Goal: Task Accomplishment & Management: Manage account settings

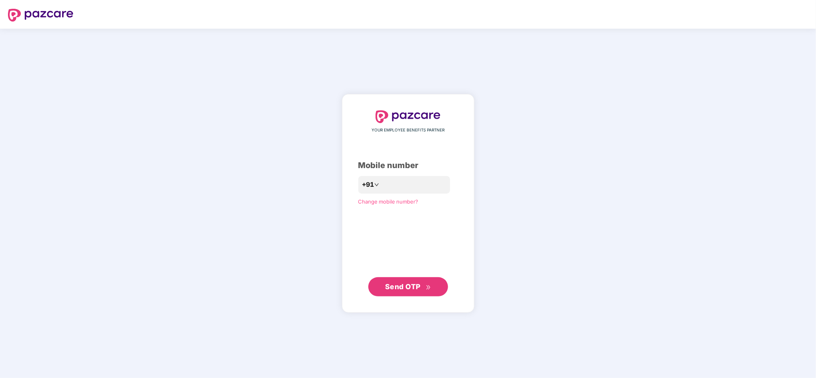
click at [383, 172] on div "YOUR EMPLOYEE BENEFITS PARTNER Mobile number +91 Change mobile number? Send OTP" at bounding box center [408, 203] width 100 height 187
click at [385, 179] on input "number" at bounding box center [413, 185] width 65 height 13
type input "**********"
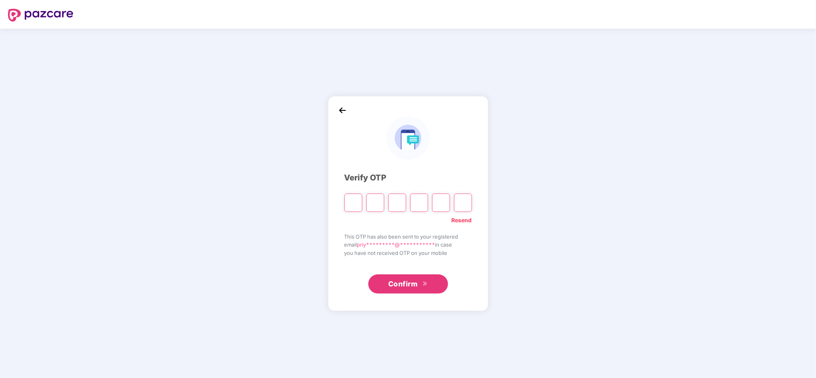
type input "*"
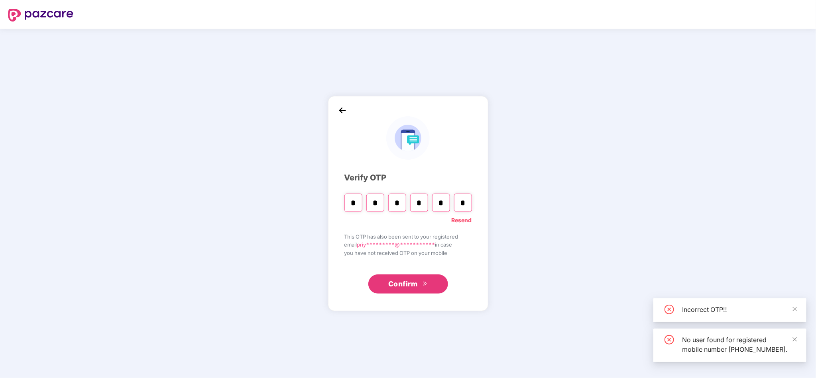
type input "*"
click at [306, 115] on div "**********" at bounding box center [408, 204] width 816 height 350
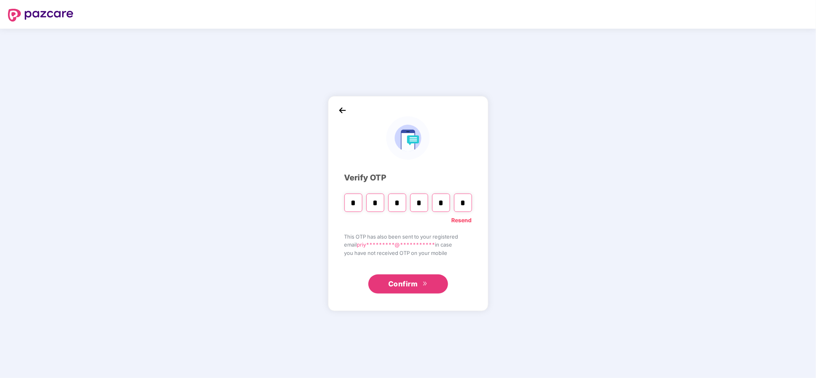
click at [352, 202] on input "*" at bounding box center [353, 203] width 18 height 18
type input "*"
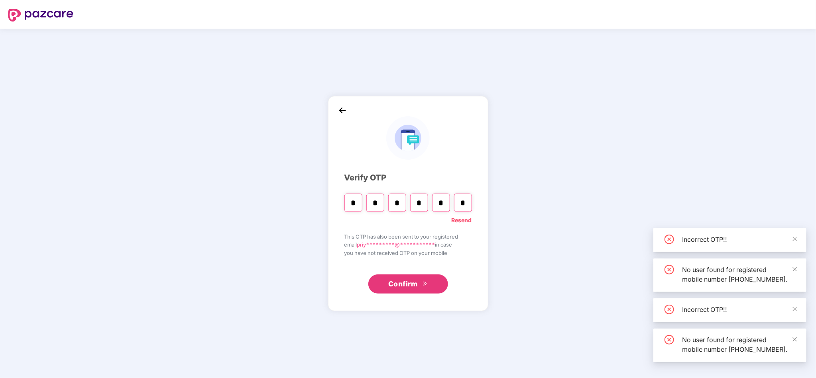
type input "*"
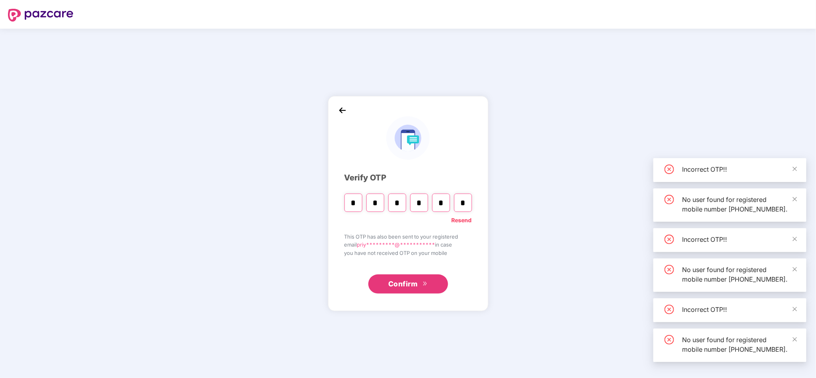
type input "*"
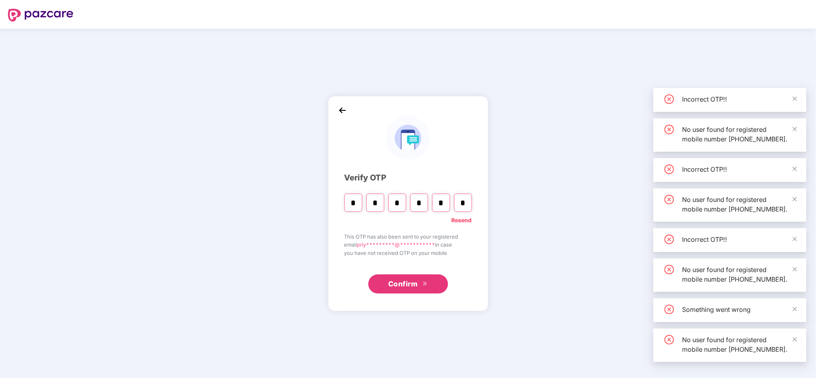
type input "*"
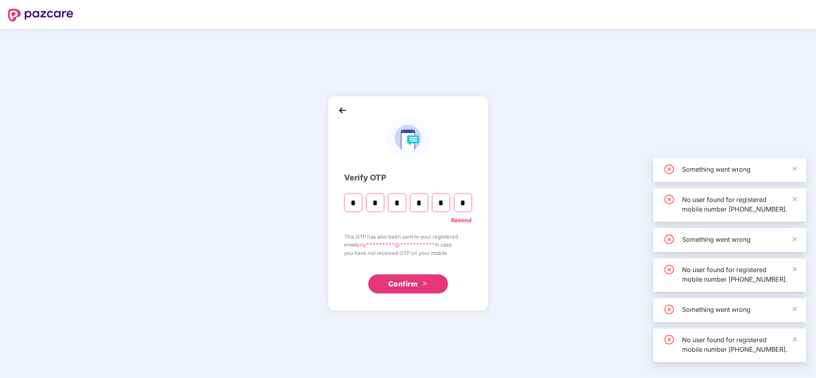
click at [389, 288] on span "Confirm" at bounding box center [402, 284] width 29 height 11
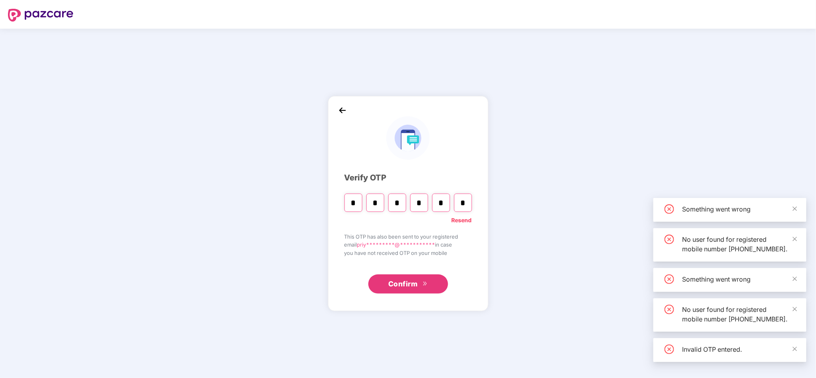
click at [464, 222] on link "Resend" at bounding box center [462, 220] width 20 height 9
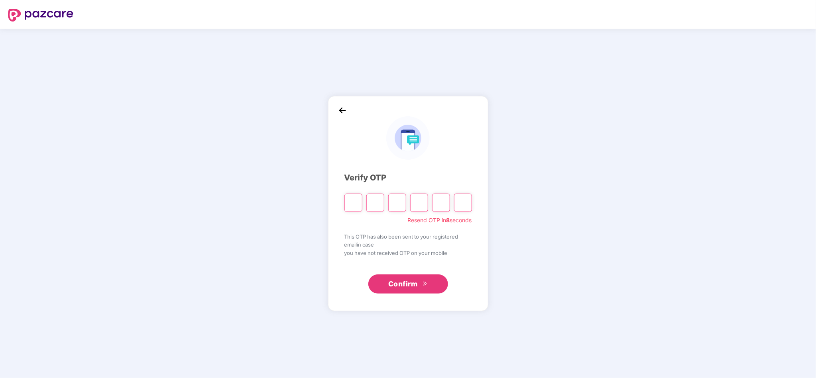
click at [352, 206] on input "Please enter verification code. Digit 1" at bounding box center [353, 203] width 18 height 18
paste input "*"
type input "*"
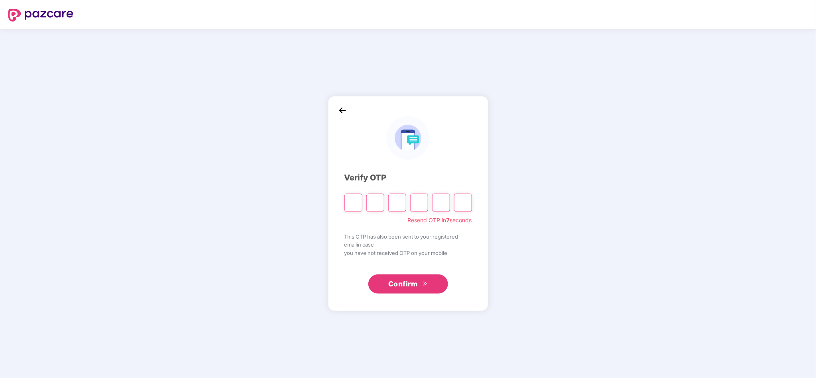
type input "*"
